Goal: Task Accomplishment & Management: Use online tool/utility

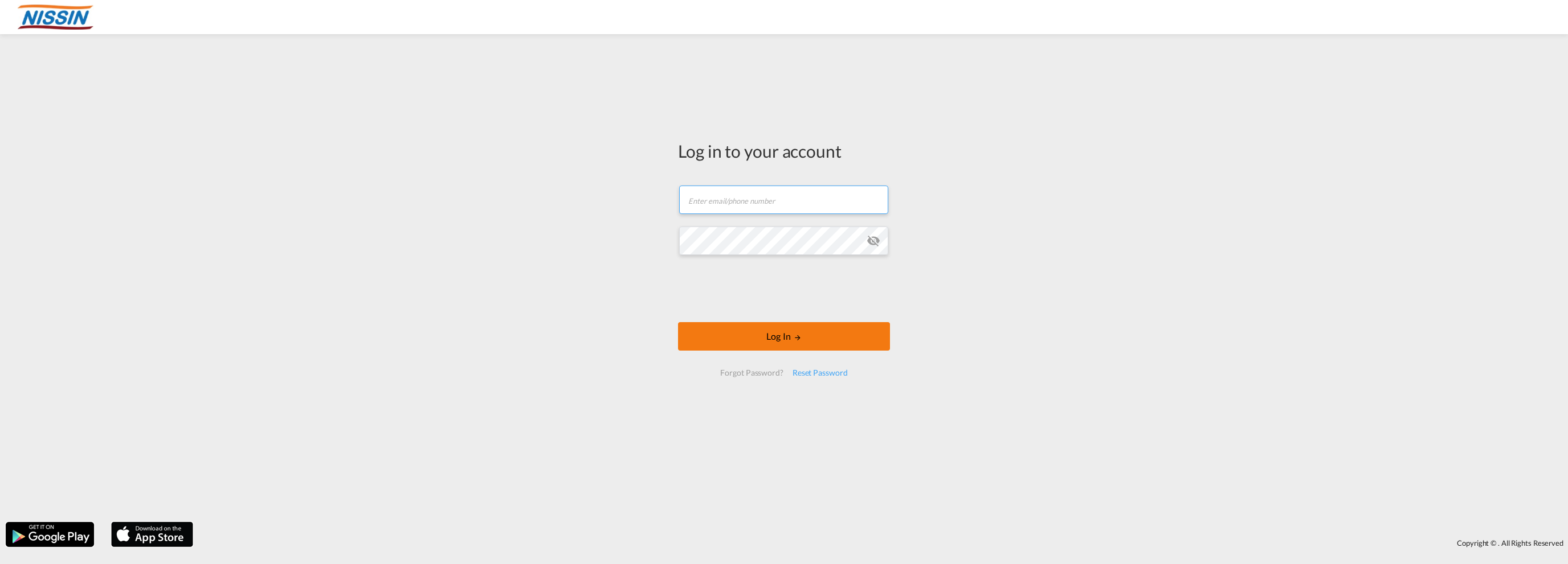
type input "[EMAIL_ADDRESS][DOMAIN_NAME]"
click at [736, 332] on button "Log In" at bounding box center [784, 336] width 212 height 29
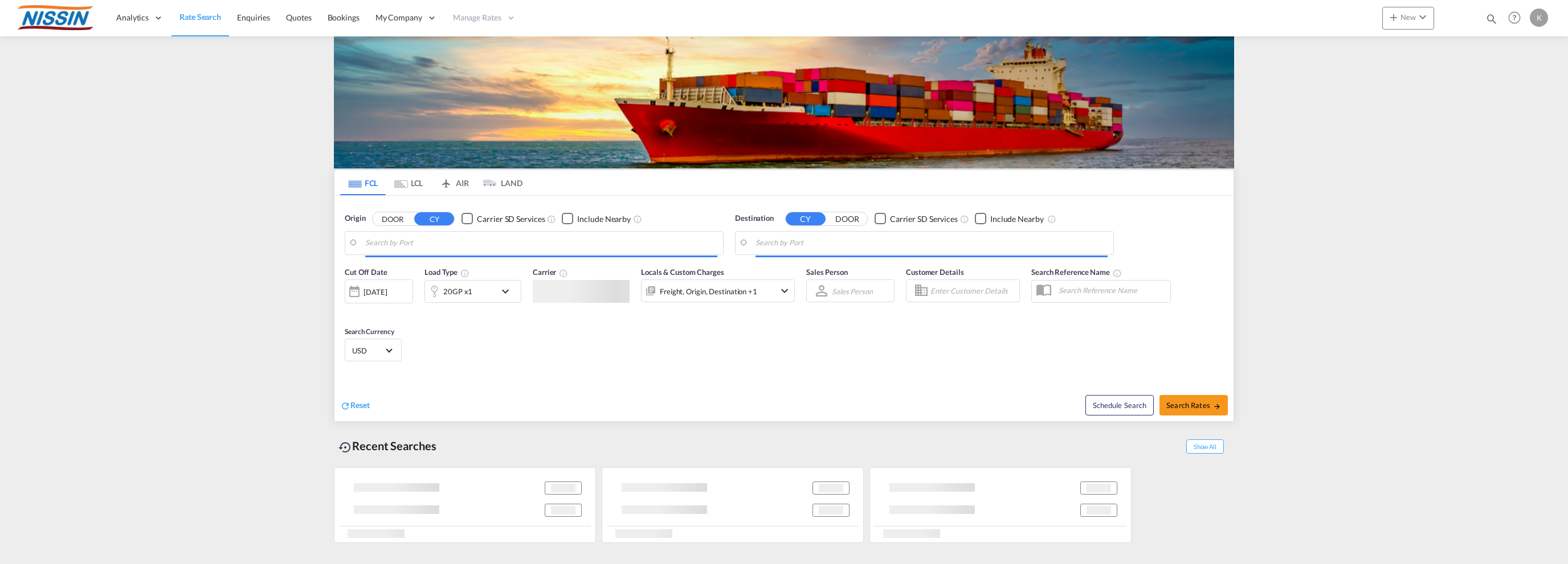
type input "Torrance, [GEOGRAPHIC_DATA], USTOA"
type input "Narita, [GEOGRAPHIC_DATA], JPNRI"
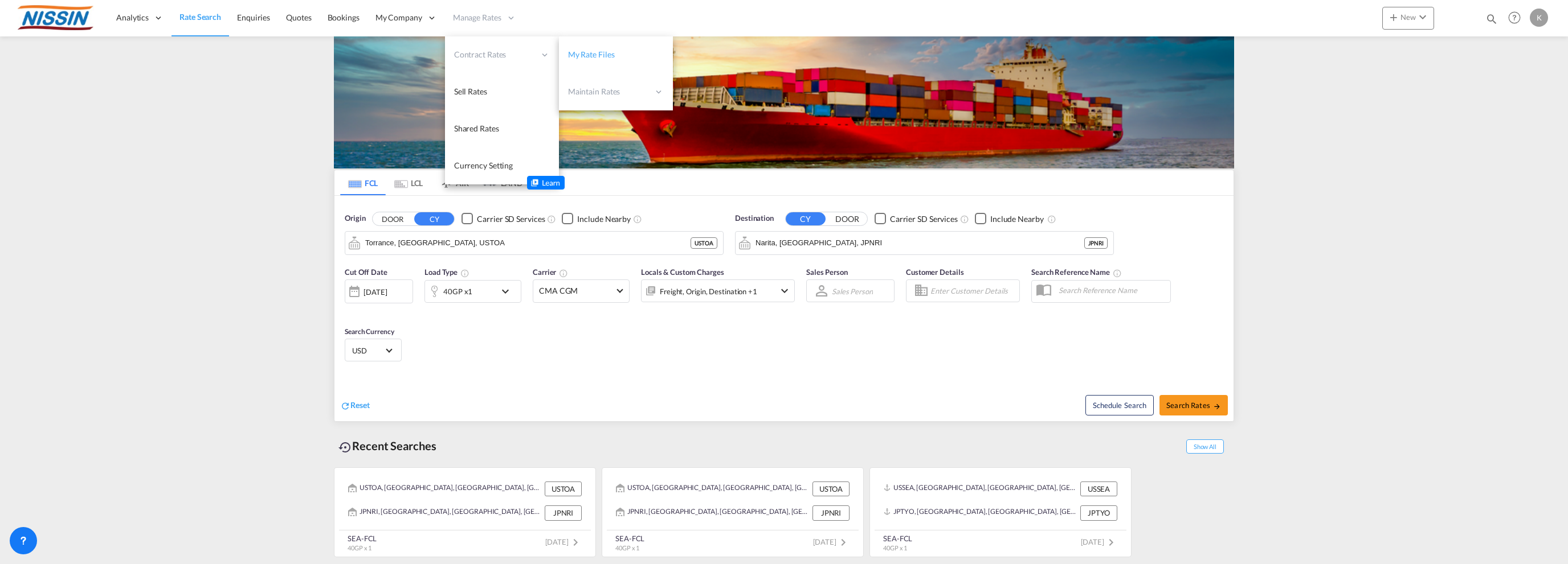
click at [582, 54] on span "My Rate Files" at bounding box center [591, 54] width 47 height 10
